Goal: Communication & Community: Ask a question

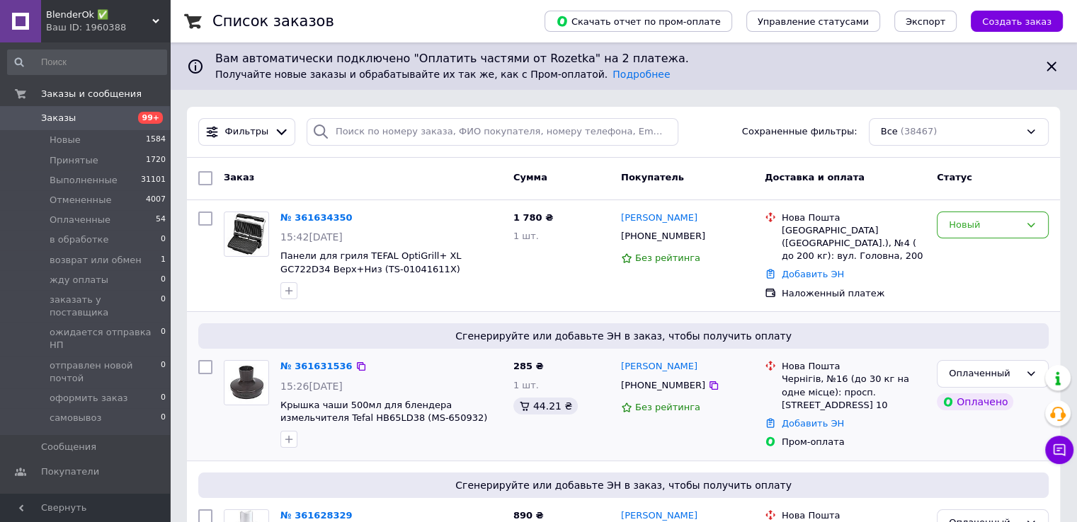
scroll to position [236, 0]
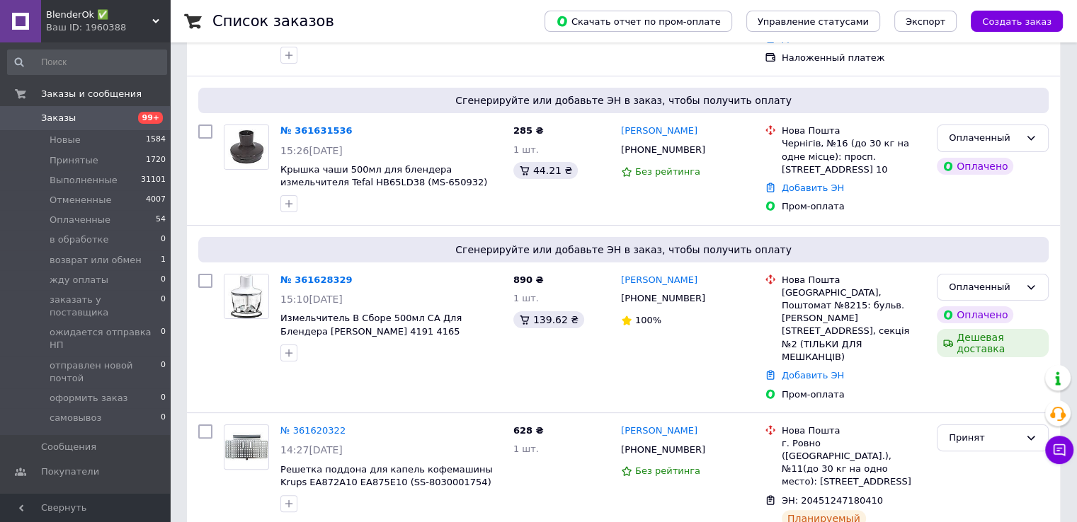
click at [113, 25] on div "Ваш ID: 1960388" at bounding box center [108, 27] width 124 height 13
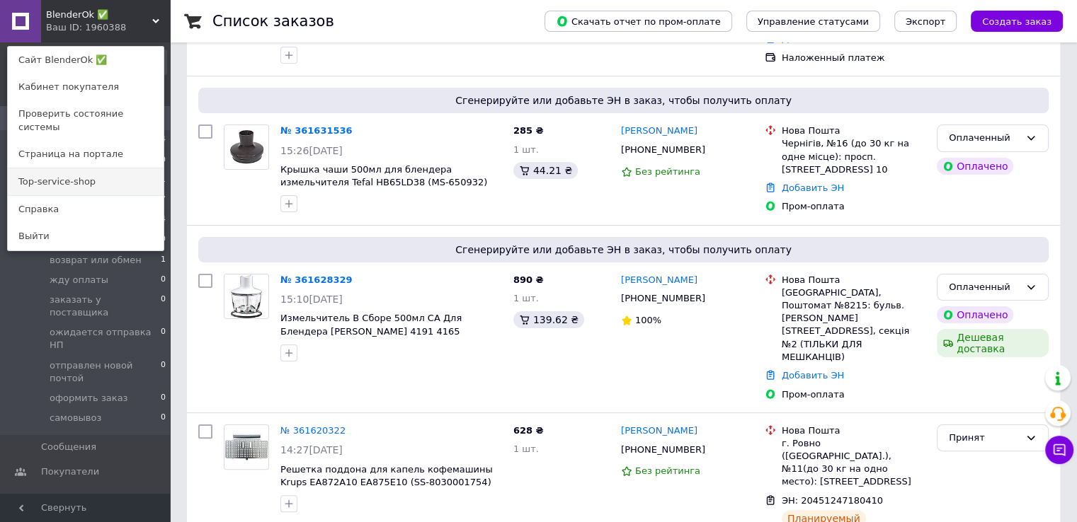
click at [87, 177] on link "Top-service-shop" at bounding box center [86, 181] width 156 height 27
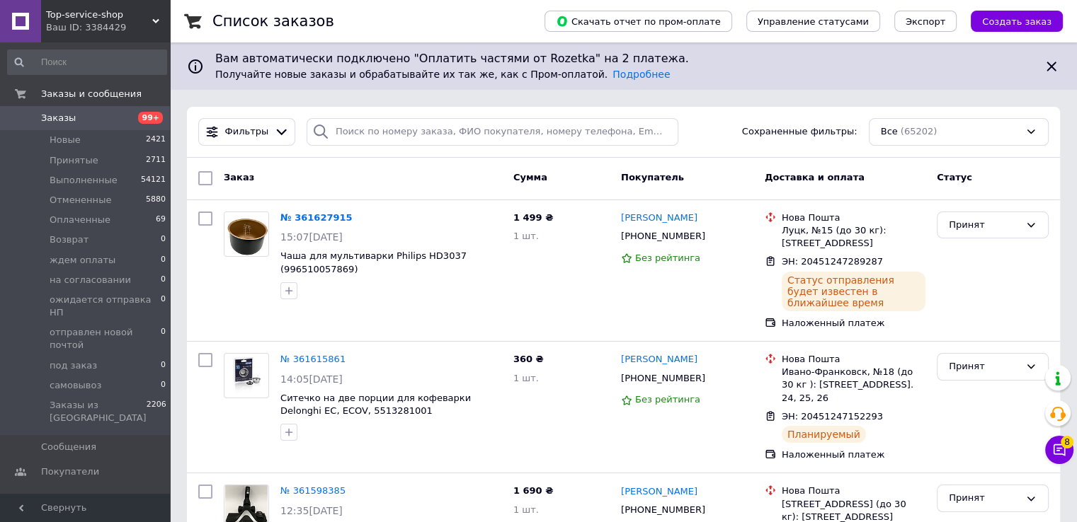
click at [77, 33] on div "Ваш ID: 3384429" at bounding box center [108, 27] width 124 height 13
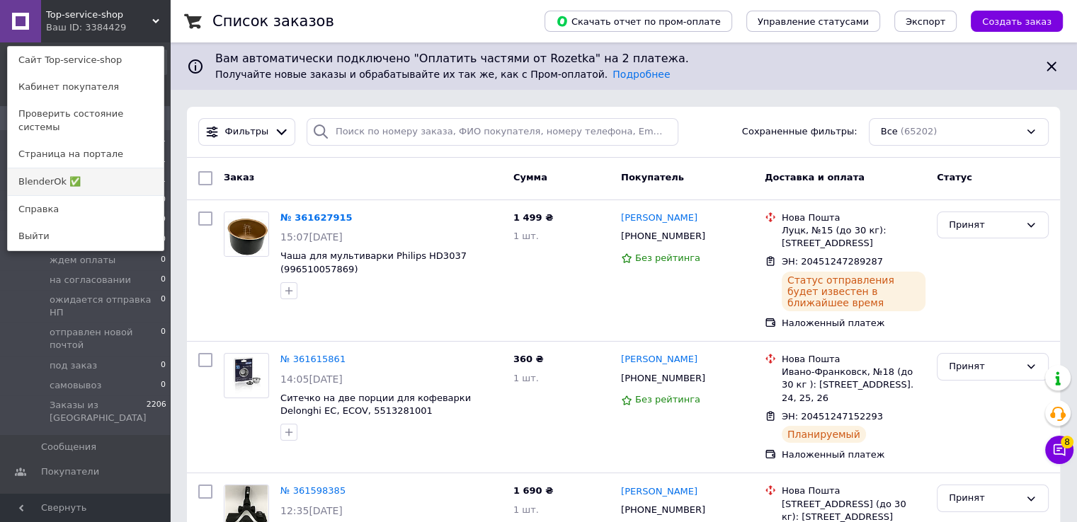
click at [93, 168] on link "BlenderOk ✅" at bounding box center [86, 181] width 156 height 27
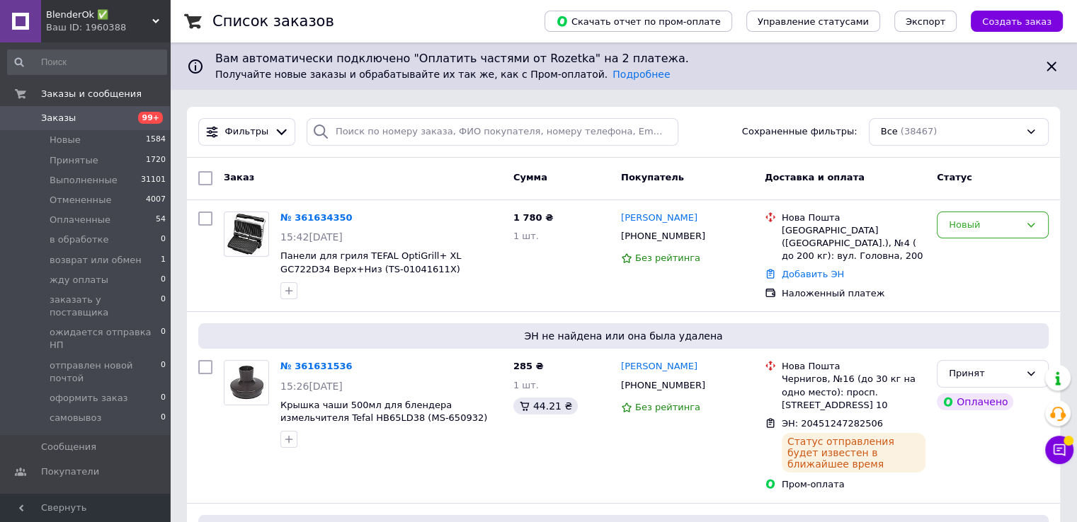
click at [100, 18] on span "BlenderOk ✅" at bounding box center [99, 14] width 106 height 13
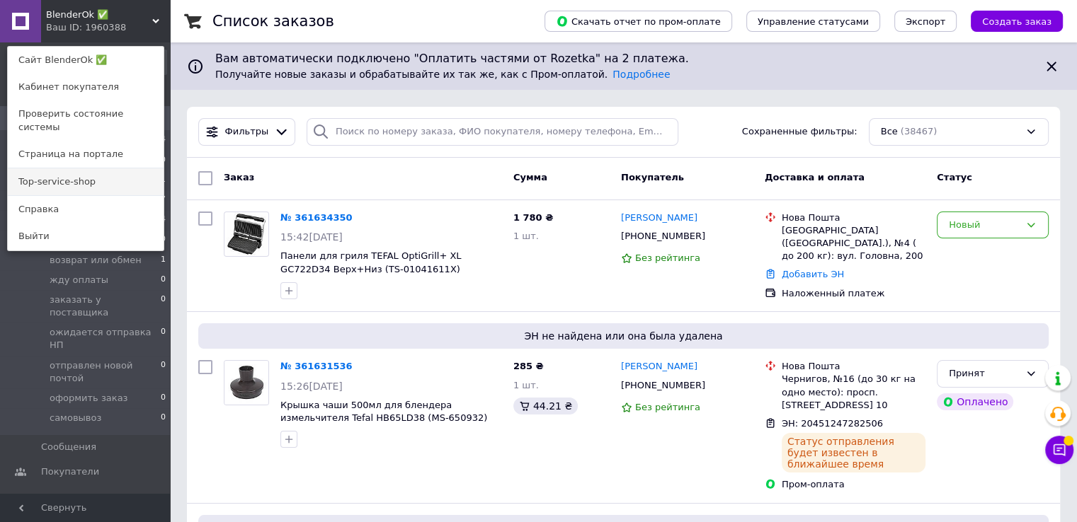
click at [91, 168] on link "Top-service-shop" at bounding box center [86, 181] width 156 height 27
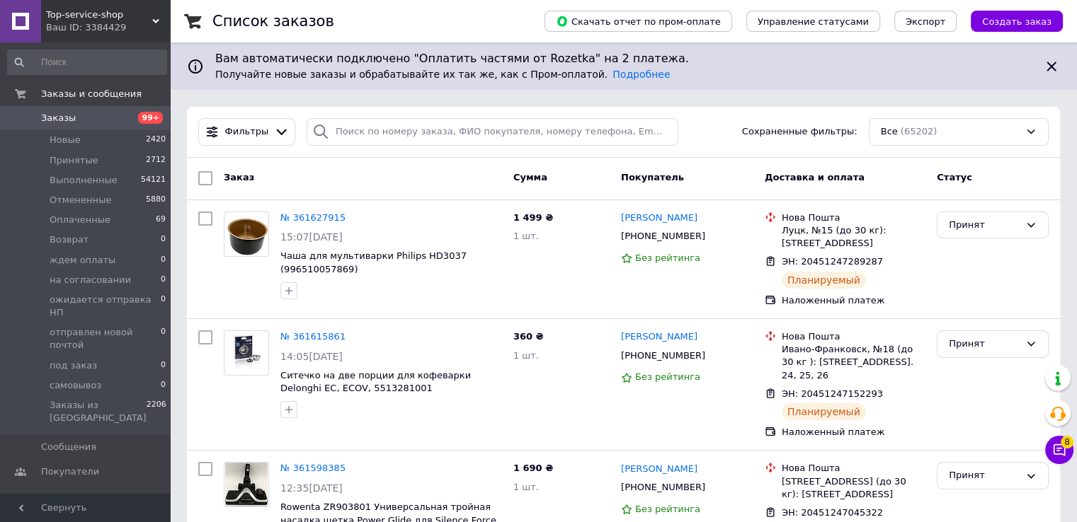
click at [103, 28] on div "Ваш ID: 3384429" at bounding box center [108, 27] width 124 height 13
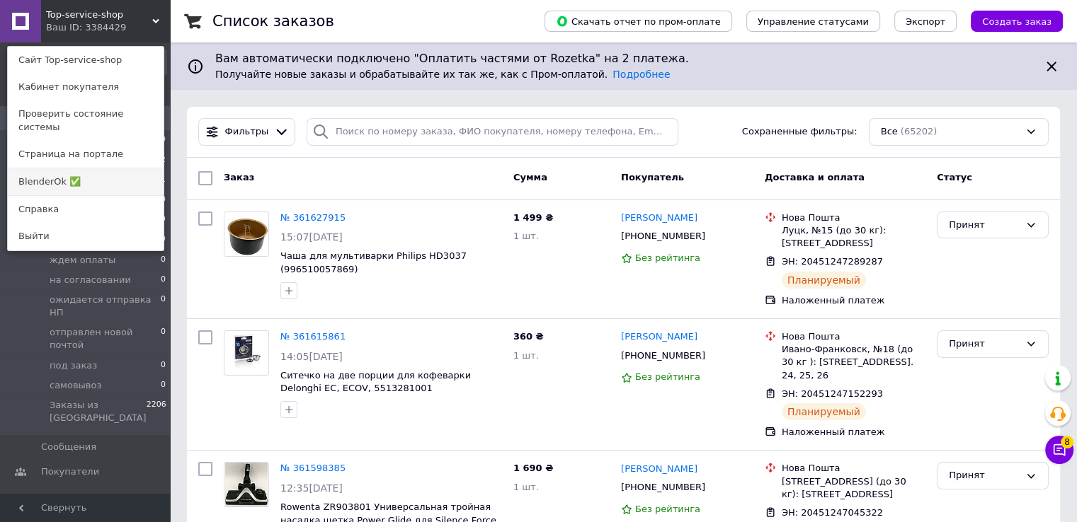
click at [93, 181] on link "BlenderOk ✅" at bounding box center [86, 181] width 156 height 27
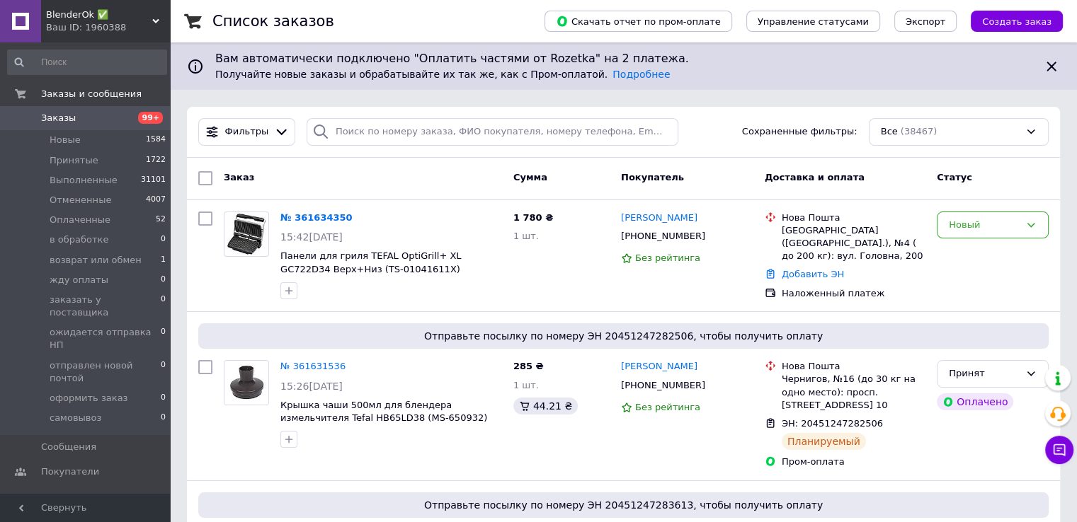
click at [113, 23] on div "Ваш ID: 1960388" at bounding box center [108, 27] width 124 height 13
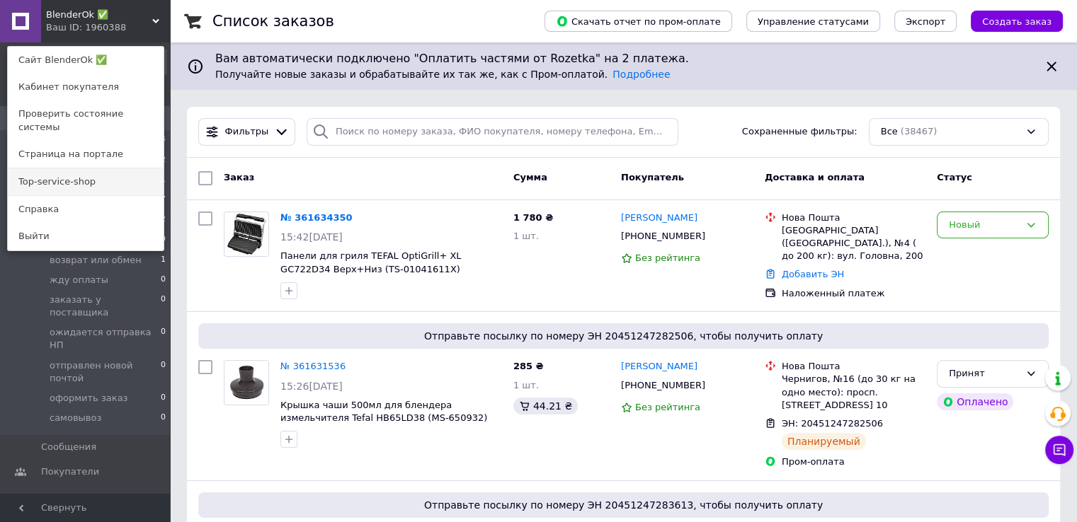
click at [69, 170] on link "Top-service-shop" at bounding box center [86, 181] width 156 height 27
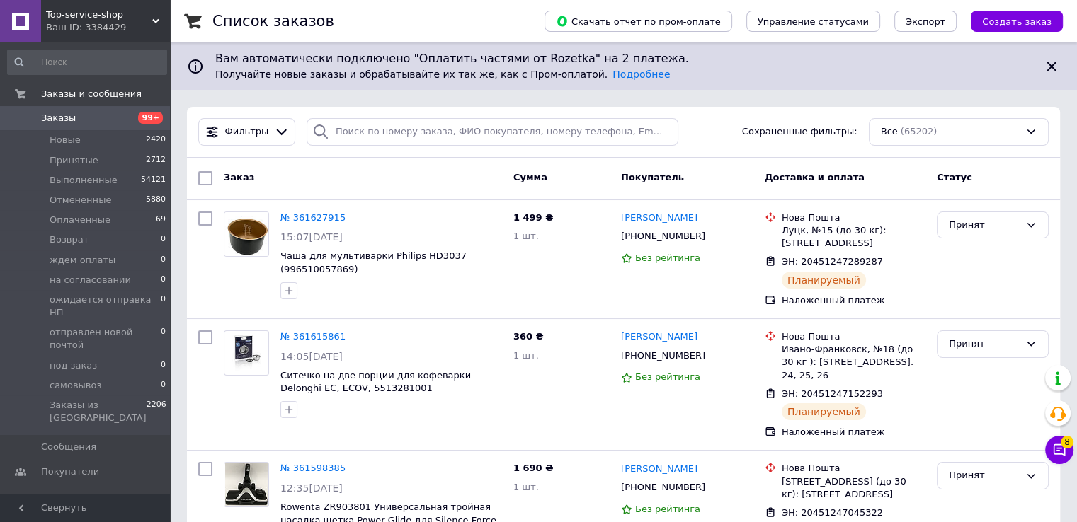
click at [76, 15] on span "Top-service-shop" at bounding box center [99, 14] width 106 height 13
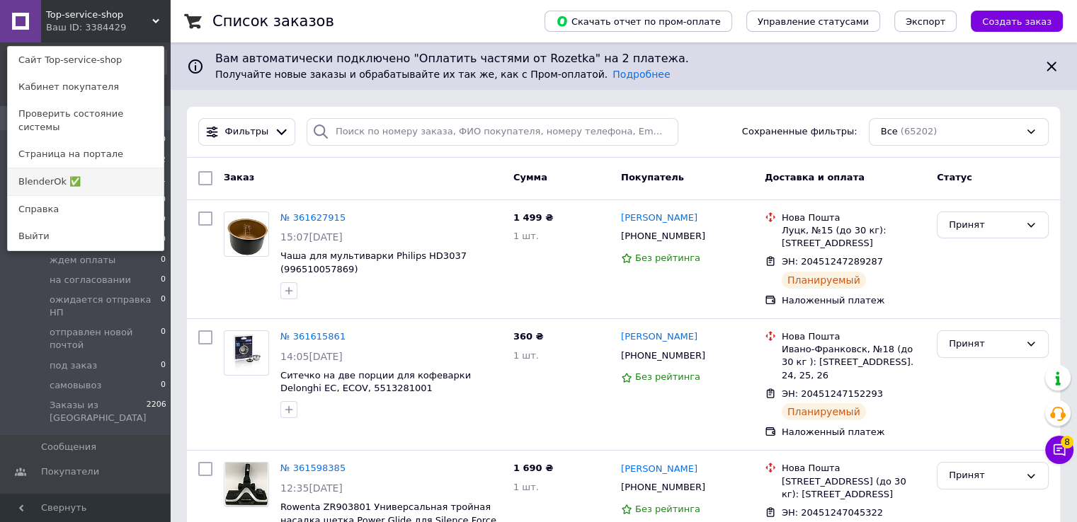
click at [102, 168] on link "BlenderOk ✅" at bounding box center [86, 181] width 156 height 27
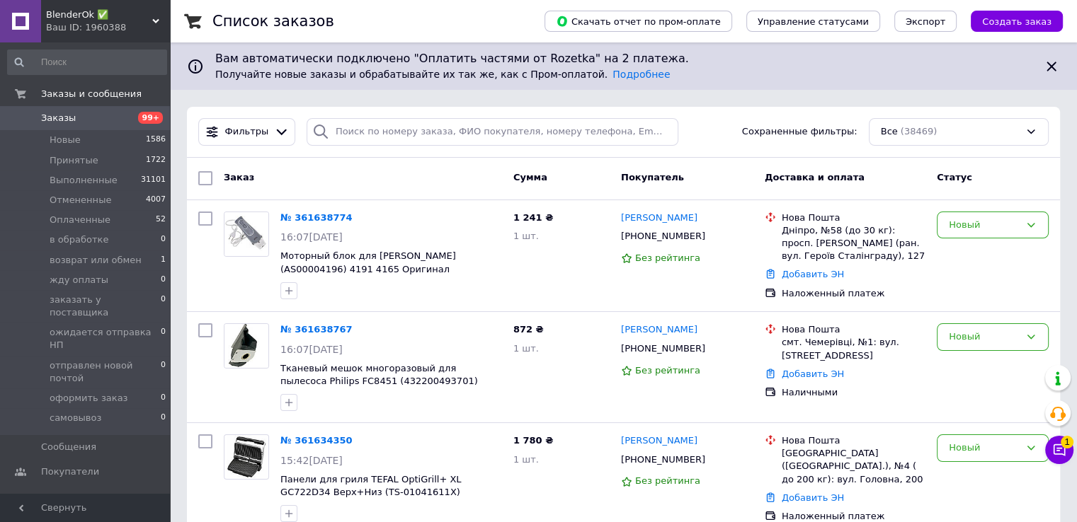
click at [87, 16] on span "BlenderOk ✅" at bounding box center [99, 14] width 106 height 13
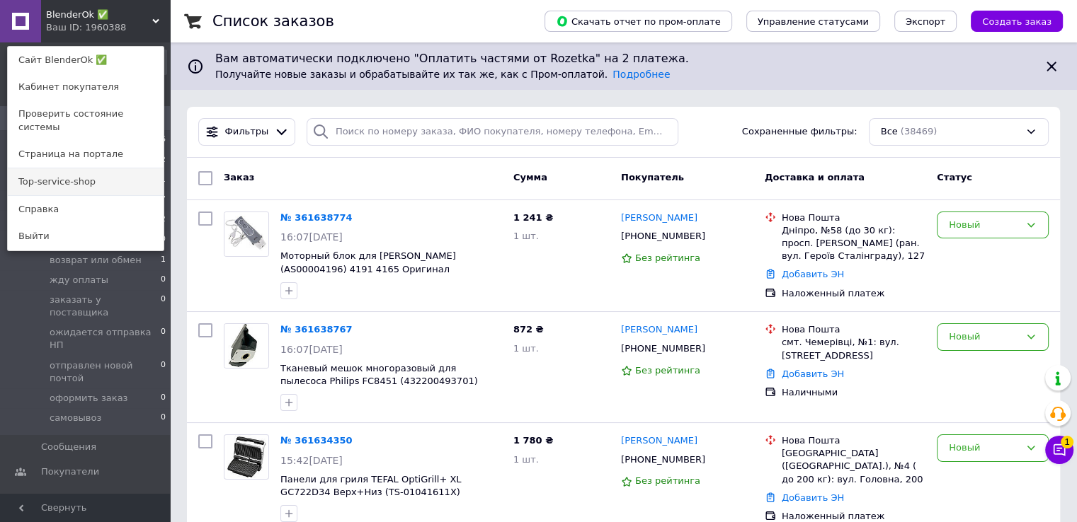
click at [120, 168] on link "Top-service-shop" at bounding box center [86, 181] width 156 height 27
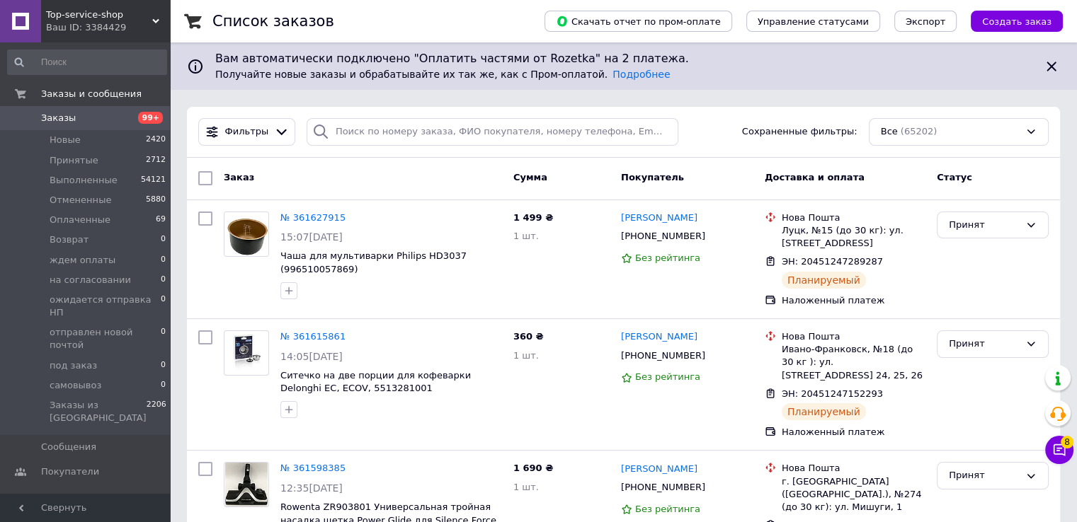
click at [118, 31] on div "Ваш ID: 3384429" at bounding box center [108, 27] width 124 height 13
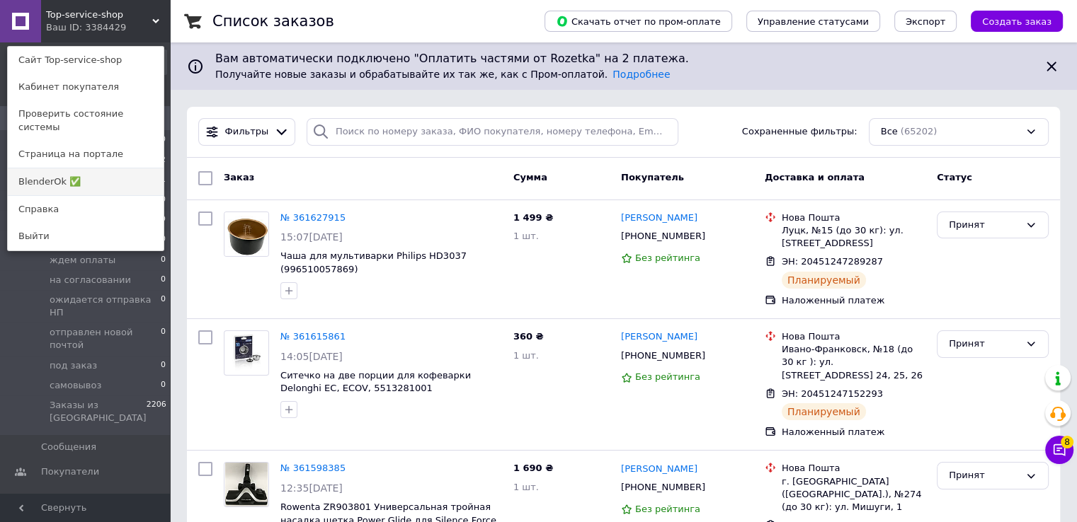
click at [137, 168] on link "BlenderOk ✅" at bounding box center [86, 181] width 156 height 27
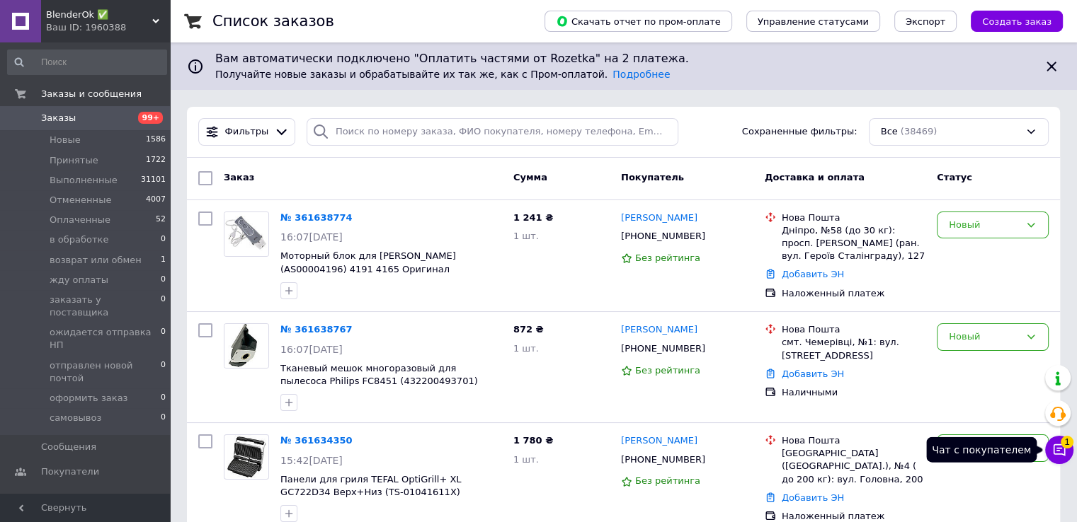
click at [1056, 449] on icon at bounding box center [1059, 450] width 14 height 14
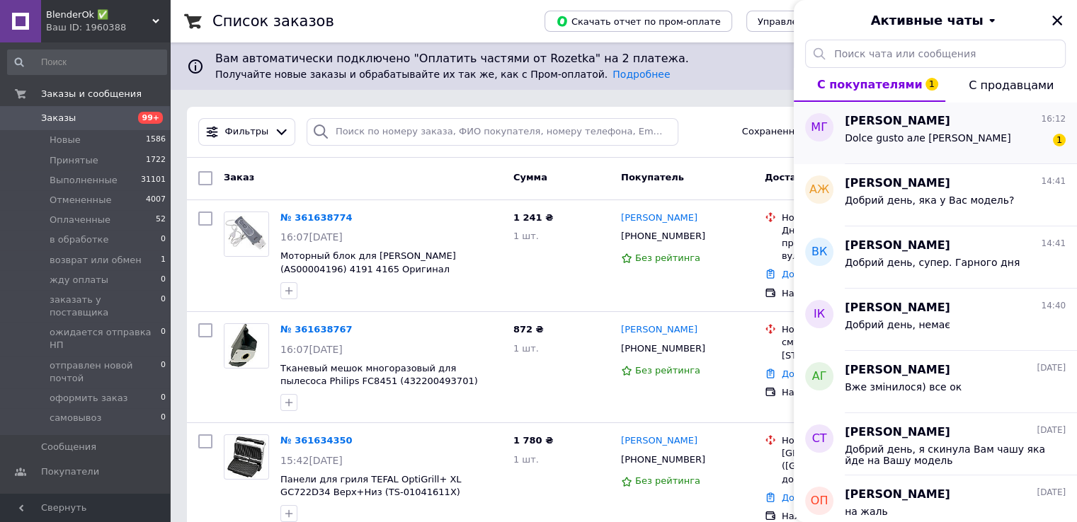
click at [957, 144] on div "Dolce gusto але delonghi 1" at bounding box center [954, 141] width 221 height 23
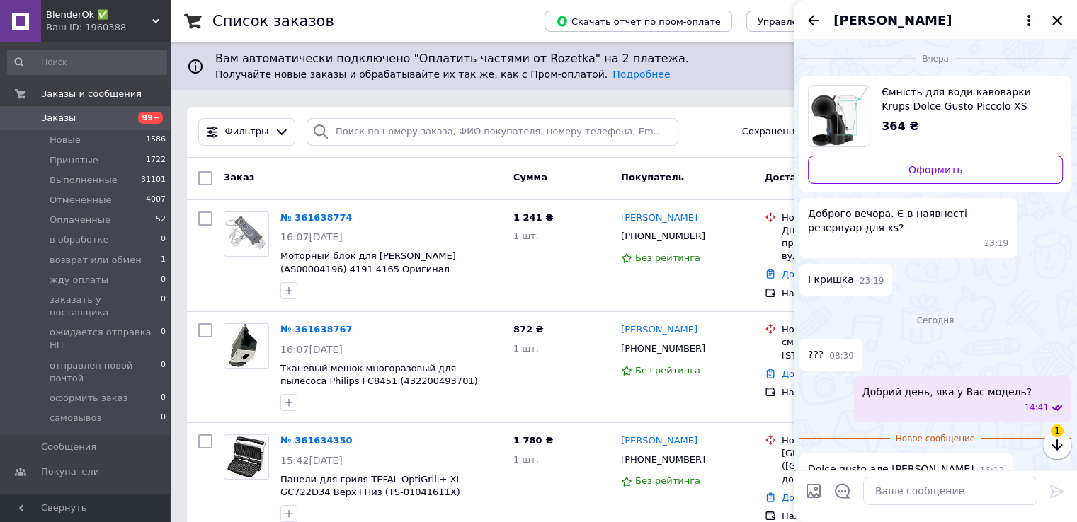
scroll to position [6, 0]
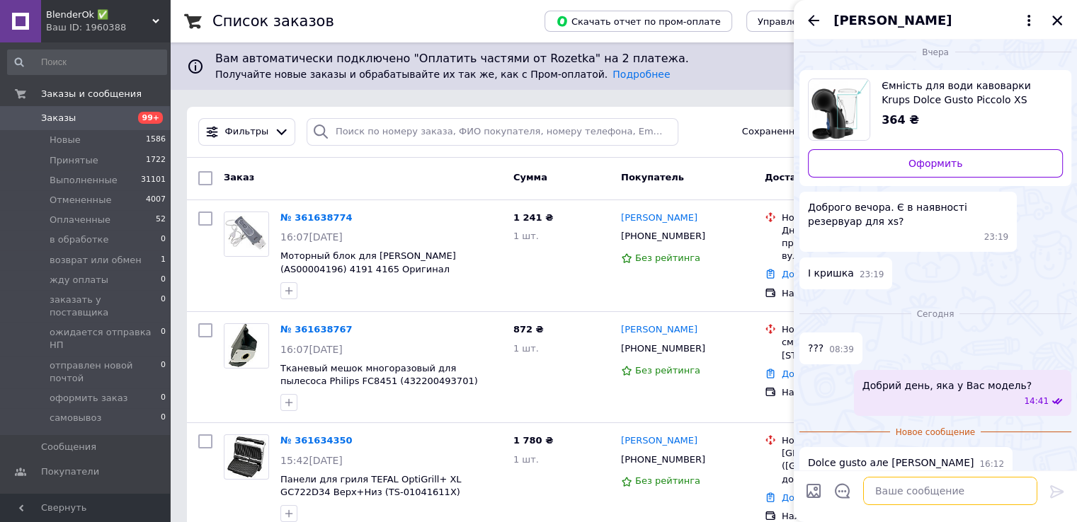
click at [932, 498] on textarea at bounding box center [950, 491] width 174 height 28
type textarea "g"
type textarea "під низом кавоварки є маркувальна наліпка"
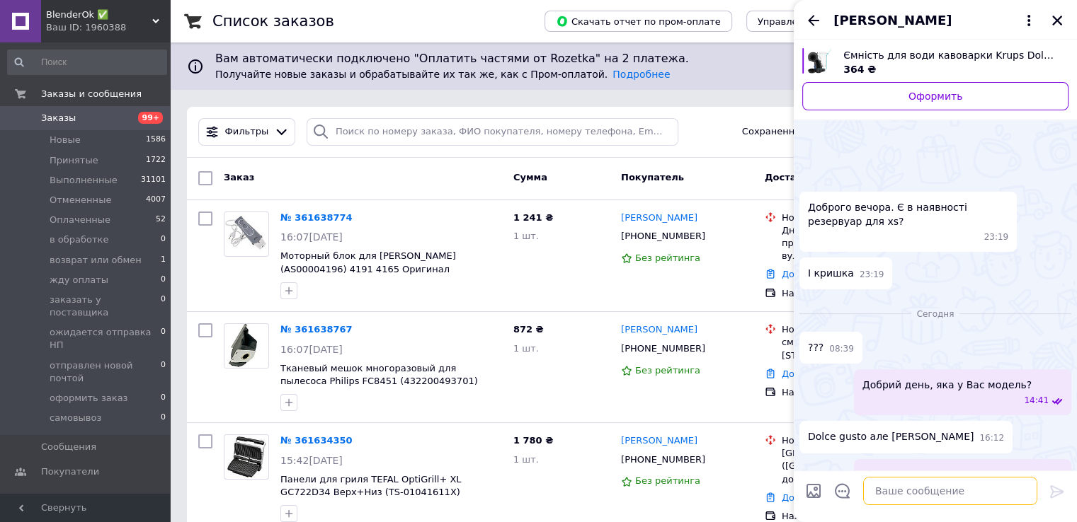
scroll to position [47, 0]
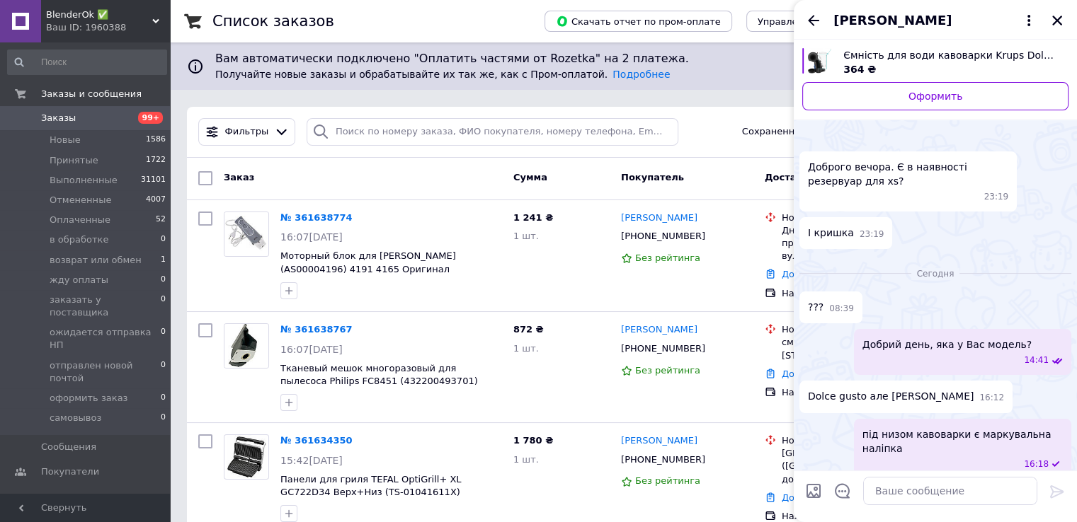
click at [813, 14] on icon "Назад" at bounding box center [813, 20] width 17 height 17
